Goal: Task Accomplishment & Management: Manage account settings

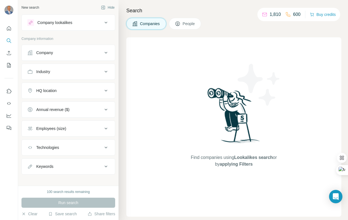
click at [185, 21] on button "People" at bounding box center [185, 24] width 32 height 12
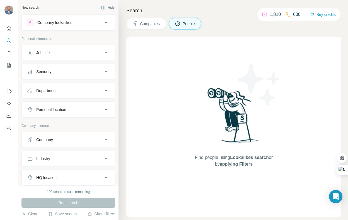
click at [105, 89] on icon at bounding box center [106, 90] width 7 height 7
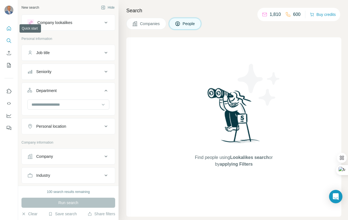
click at [9, 28] on icon "Quick start" at bounding box center [9, 29] width 6 height 6
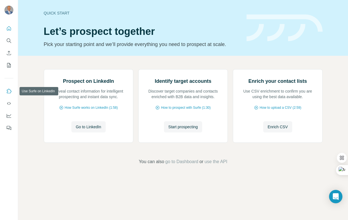
click at [8, 89] on icon "Use Surfe on LinkedIn" at bounding box center [9, 91] width 5 height 4
click at [177, 165] on span "go to Dashboard" at bounding box center [181, 161] width 33 height 7
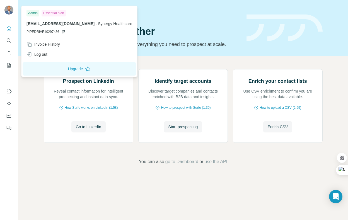
click at [10, 9] on img at bounding box center [8, 10] width 9 height 9
click at [8, 67] on icon "My lists" at bounding box center [9, 65] width 4 height 4
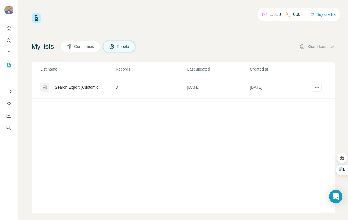
click at [125, 47] on span "People" at bounding box center [123, 47] width 13 height 6
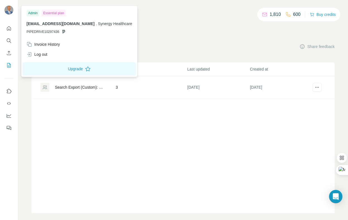
click at [9, 10] on img at bounding box center [8, 10] width 9 height 9
click at [9, 29] on icon "Quick start" at bounding box center [9, 28] width 4 height 4
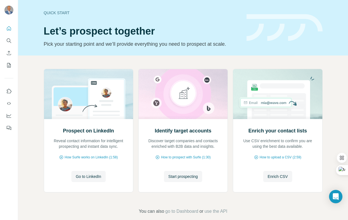
scroll to position [2, 0]
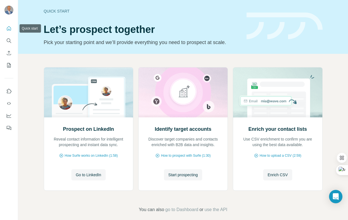
click at [9, 28] on icon "Quick start" at bounding box center [9, 29] width 6 height 6
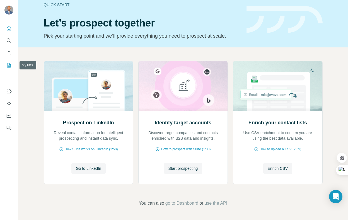
click at [8, 65] on icon "My lists" at bounding box center [9, 65] width 6 height 6
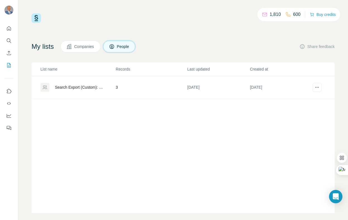
click at [88, 48] on span "Companies" at bounding box center [84, 47] width 20 height 6
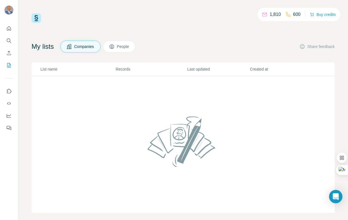
click at [120, 47] on span "People" at bounding box center [123, 47] width 13 height 6
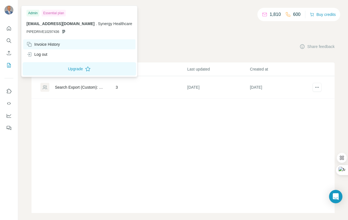
click at [47, 45] on div "Invoice History" at bounding box center [42, 45] width 33 height 6
click at [41, 43] on div "Invoice History" at bounding box center [42, 45] width 33 height 6
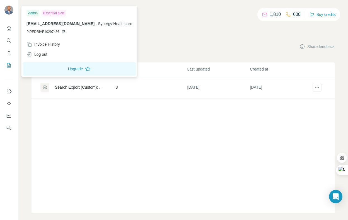
click at [55, 12] on div "Essential plan" at bounding box center [54, 13] width 24 height 7
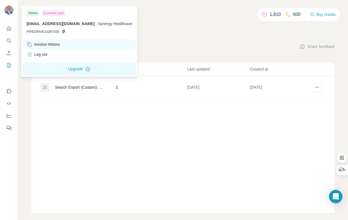
click at [42, 44] on div "Invoice History" at bounding box center [42, 45] width 33 height 6
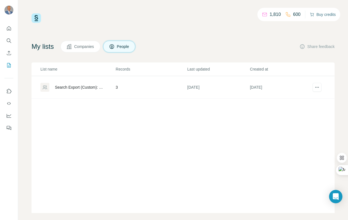
click at [318, 14] on button "Buy credits" at bounding box center [323, 15] width 26 height 8
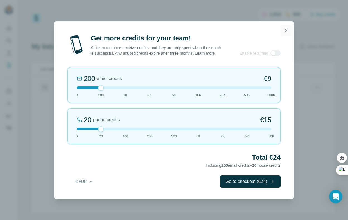
click at [286, 28] on icon "button" at bounding box center [286, 31] width 6 height 6
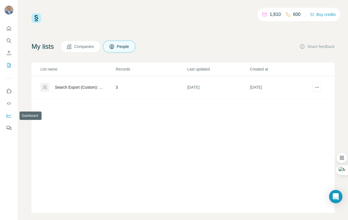
click at [9, 116] on icon "Dashboard" at bounding box center [9, 115] width 4 height 2
